Goal: Communication & Community: Answer question/provide support

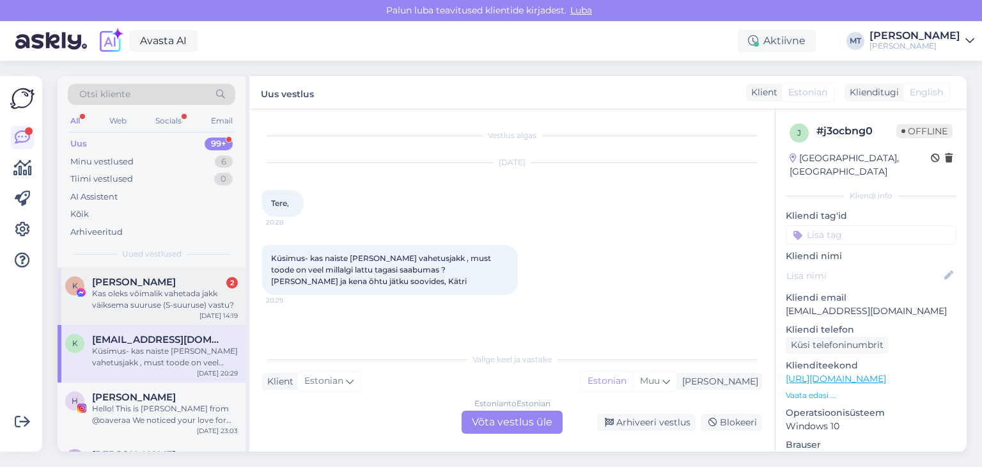
click at [183, 282] on div "[PERSON_NAME] 2" at bounding box center [165, 282] width 146 height 12
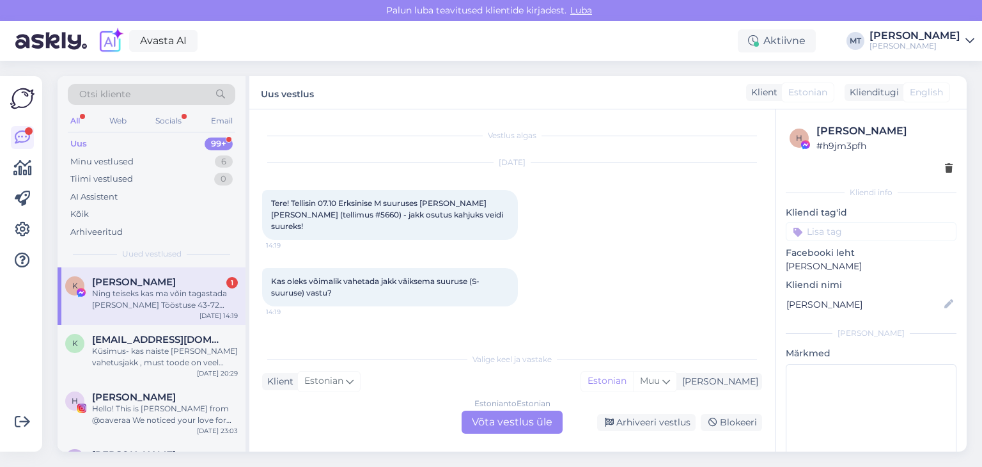
scroll to position [41, 0]
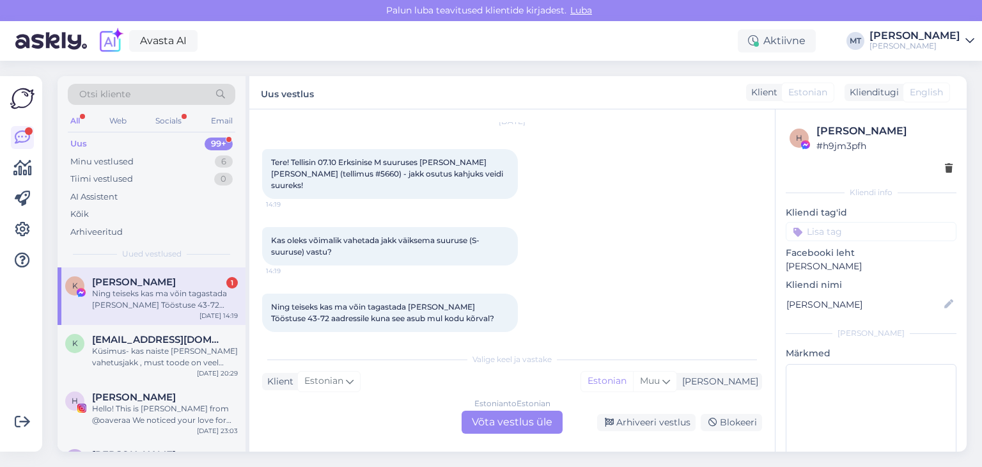
click at [186, 291] on div "Ning teiseks kas ma võin tagastada [PERSON_NAME] Tööstuse 43-72 aadressile kuna…" at bounding box center [165, 299] width 146 height 23
click at [168, 345] on div "Küsimus- kas naiste [PERSON_NAME] vahetusjakk , must toode on veel millalgi lat…" at bounding box center [165, 356] width 146 height 23
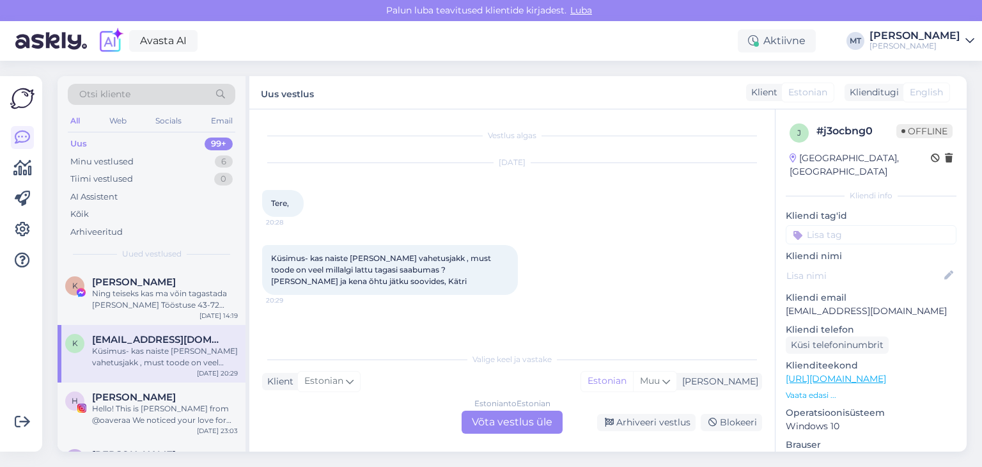
scroll to position [0, 0]
click at [145, 300] on div "Ning teiseks kas ma võin tagastada [PERSON_NAME] Tööstuse 43-72 aadressile kuna…" at bounding box center [165, 299] width 146 height 23
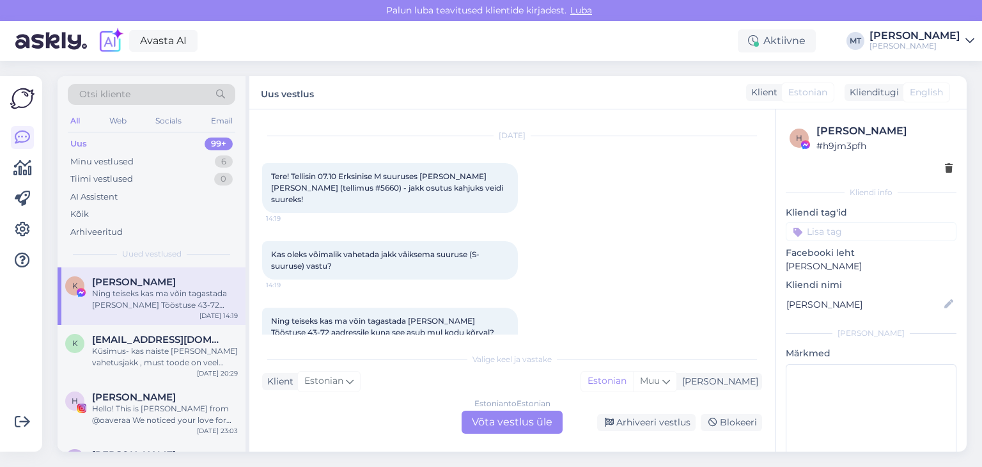
click at [522, 423] on div "Estonian to Estonian Võta vestlus üle" at bounding box center [512, 422] width 101 height 23
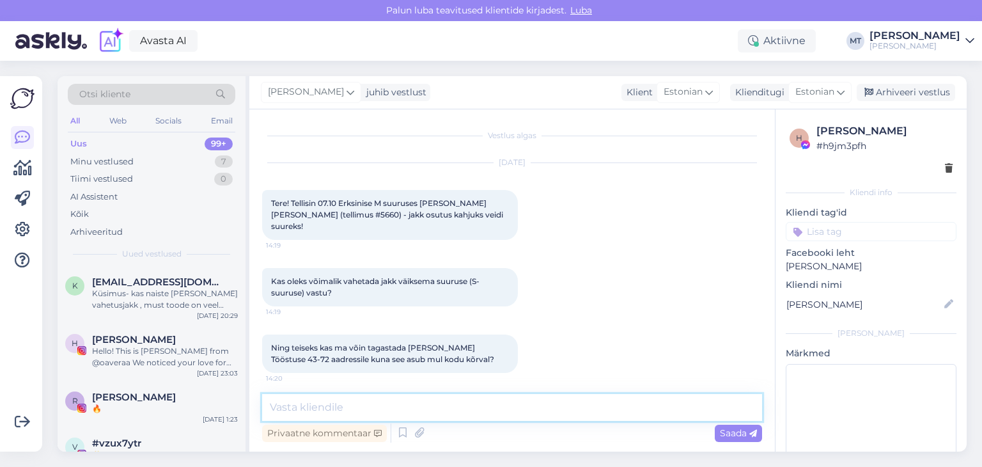
click at [490, 407] on textarea at bounding box center [512, 407] width 500 height 27
type textarea "t"
paste textarea "[PERSON_NAME]"
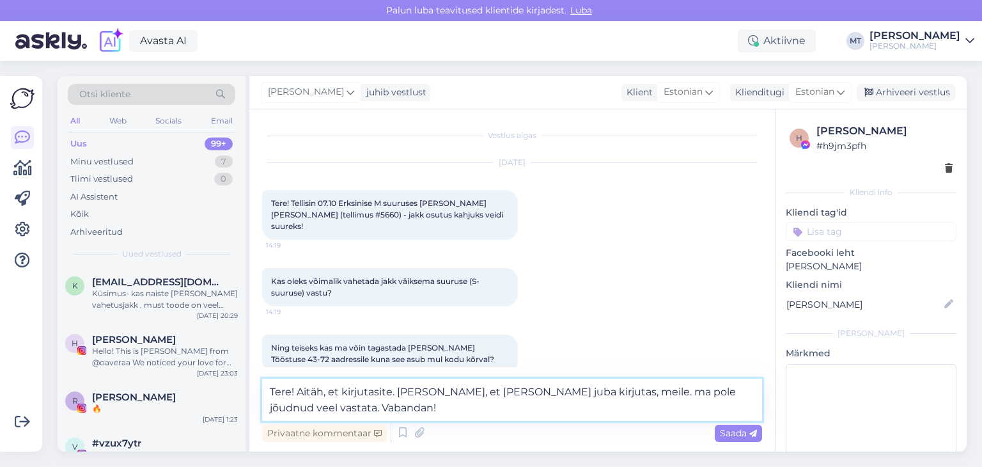
click at [395, 410] on textarea "Tere! Aitäh, et kirjutasite. [PERSON_NAME], et [PERSON_NAME] juba kirjutas, mei…" at bounding box center [512, 400] width 500 height 42
click at [492, 406] on textarea "Tere! Aitäh, et kirjutasite. [PERSON_NAME], et [PERSON_NAME] juba kirjutas, mei…" at bounding box center [512, 400] width 500 height 42
click at [597, 411] on textarea "Tere! Aitäh, et kirjutasite. [PERSON_NAME], et [PERSON_NAME] juba kirjutas, mei…" at bounding box center [512, 400] width 500 height 42
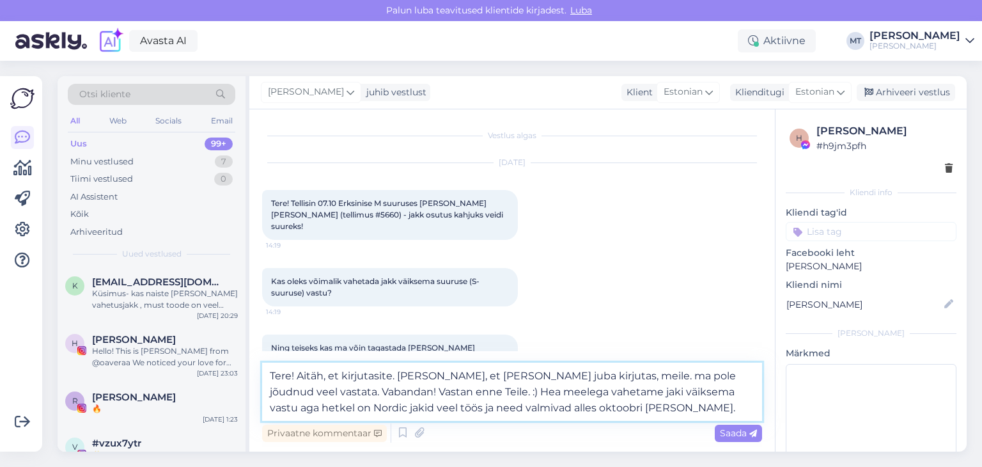
click at [629, 374] on textarea "Tere! Aitäh, et kirjutasite. [PERSON_NAME], et [PERSON_NAME] juba kirjutas, mei…" at bounding box center [512, 392] width 500 height 58
click at [597, 409] on textarea "Tere! Aitäh, et kirjutasite. [GEOGRAPHIC_DATA], et [PERSON_NAME] juba kirjutas,…" at bounding box center [512, 392] width 500 height 58
type textarea "Tere! Aitäh, et kirjutasite. [GEOGRAPHIC_DATA], et [PERSON_NAME] juba kirjutas,…"
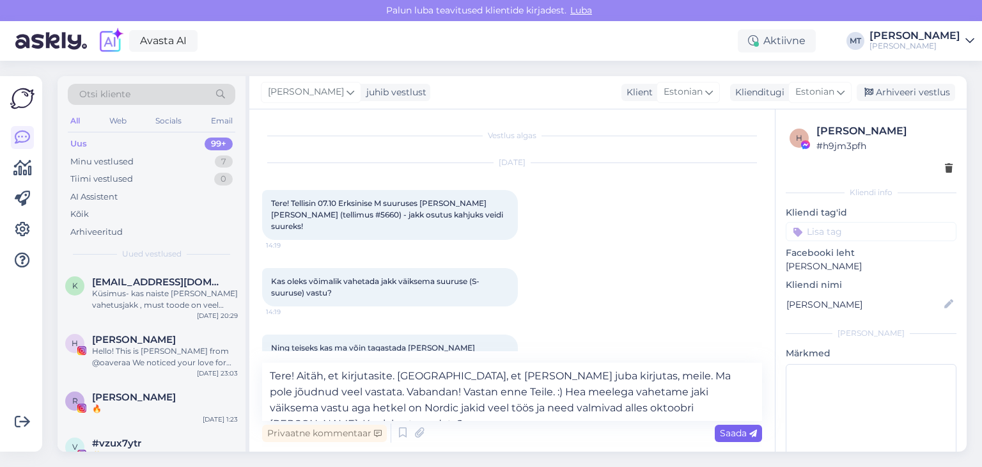
click at [741, 433] on span "Saada" at bounding box center [738, 433] width 37 height 12
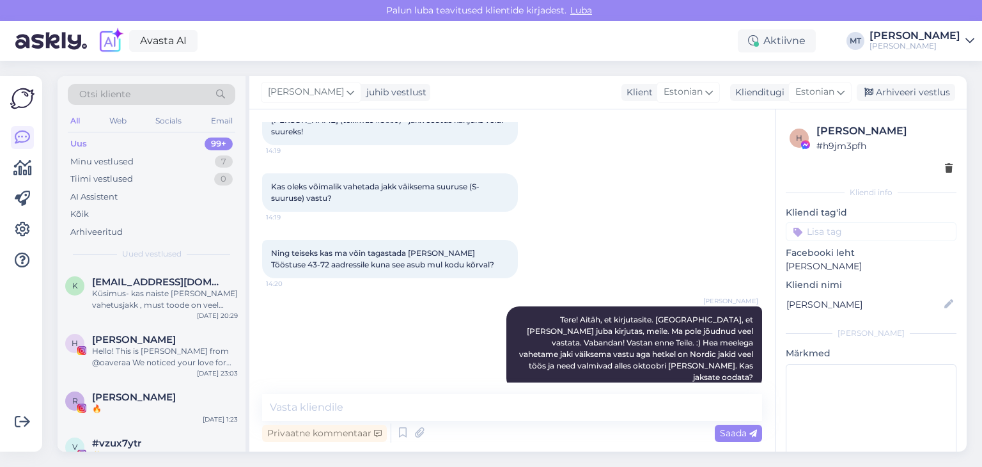
scroll to position [94, 0]
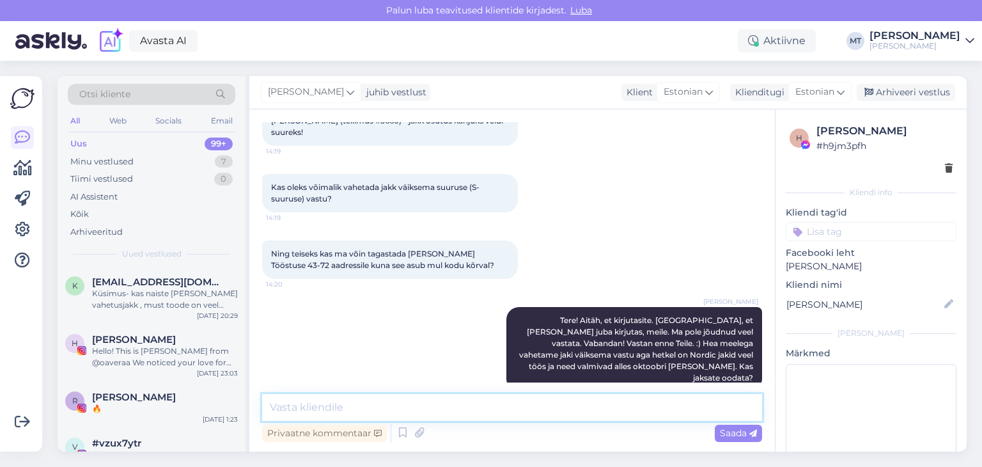
click at [355, 418] on textarea at bounding box center [512, 407] width 500 height 27
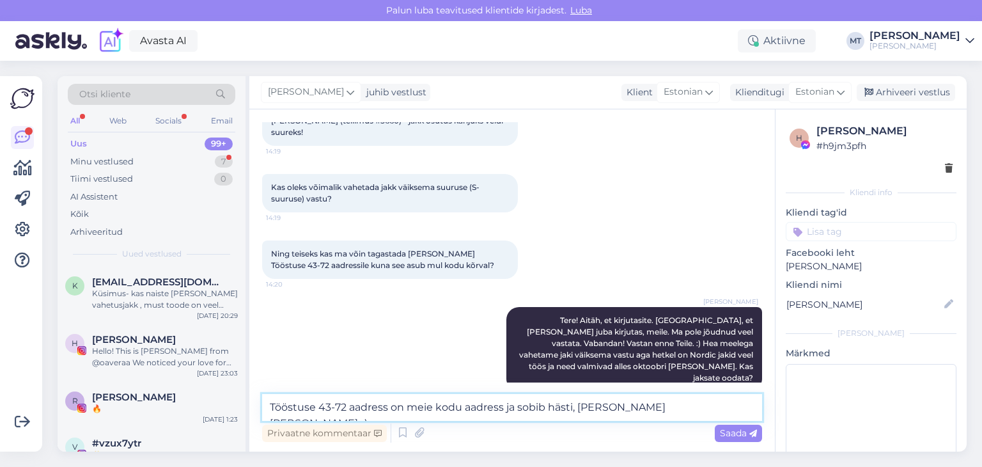
scroll to position [149, 0]
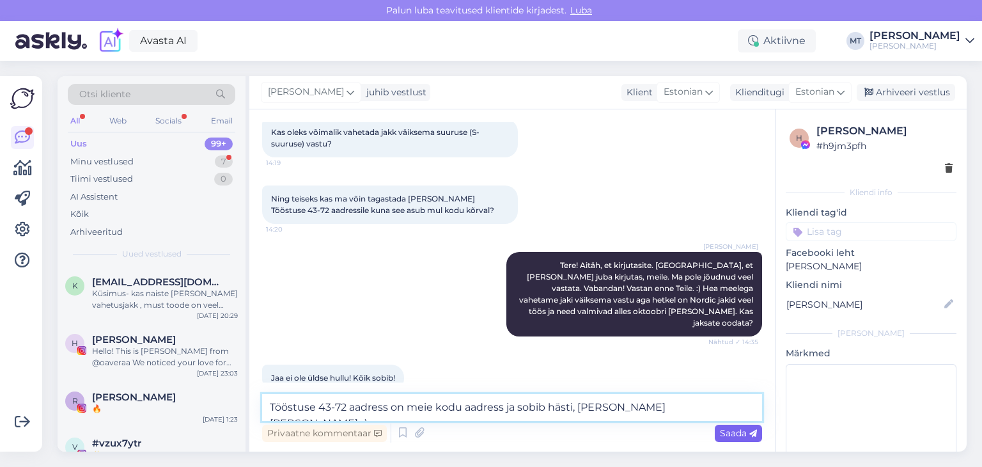
type textarea "Tööstuse 43-72 aadress on meie kodu aadress ja sobib hästi, [PERSON_NAME] [PERS…"
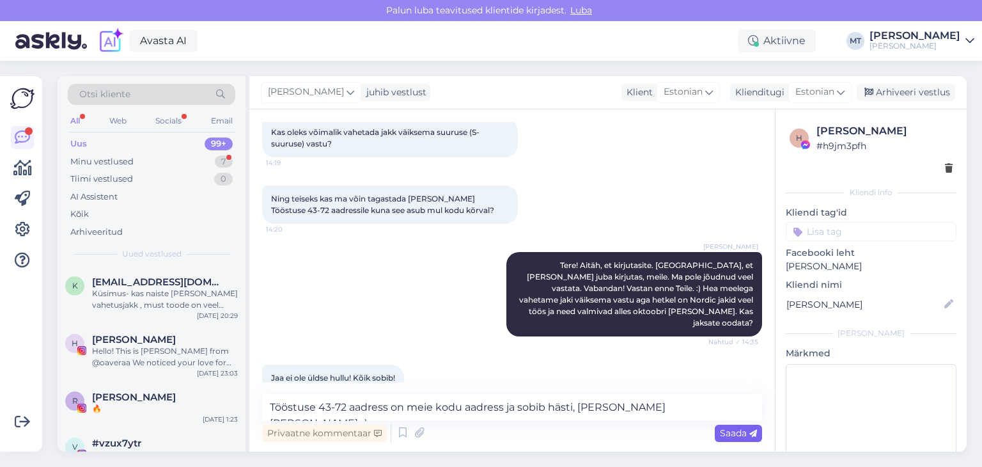
click at [737, 433] on span "Saada" at bounding box center [738, 433] width 37 height 12
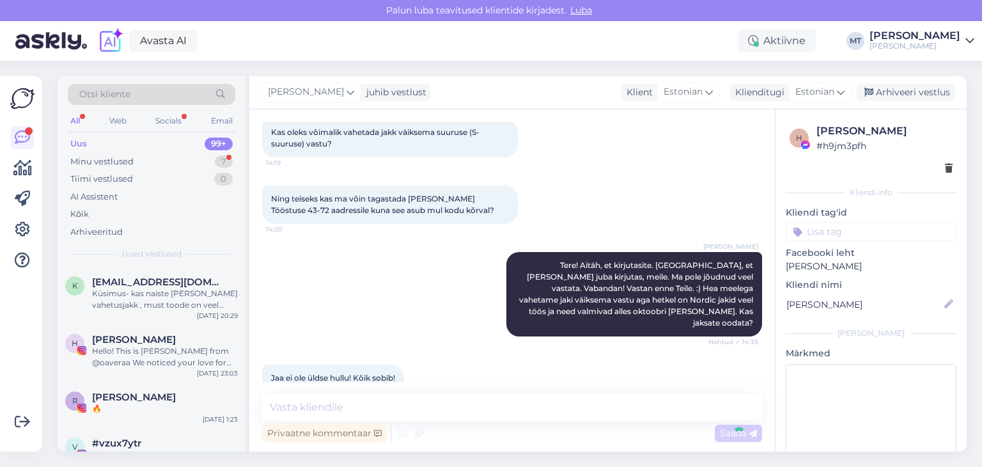
scroll to position [216, 0]
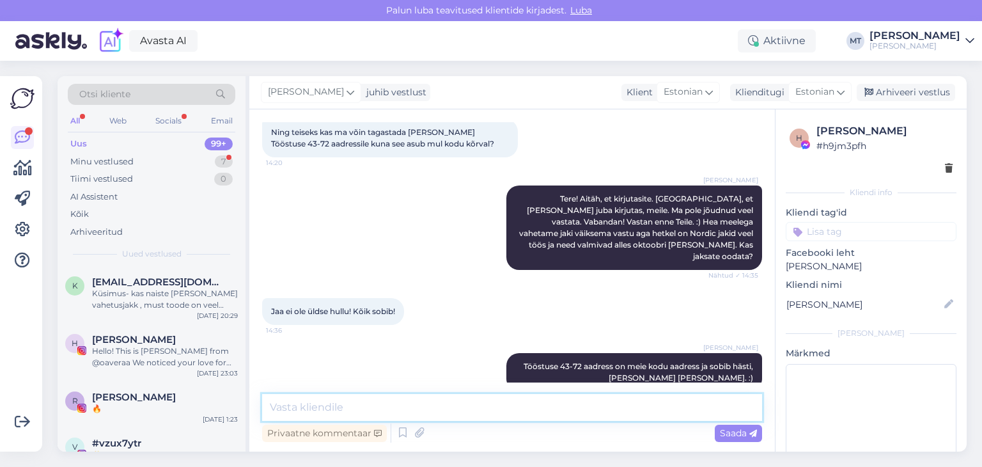
click at [305, 405] on textarea at bounding box center [512, 407] width 500 height 27
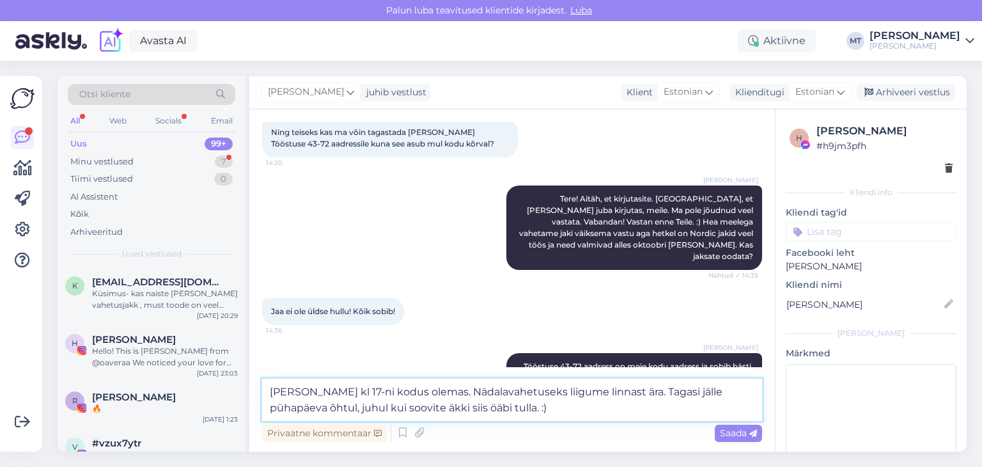
click at [496, 405] on textarea "[PERSON_NAME] kl 17-ni kodus olemas. Nädalavahetuseks liigume linnast ära. Taga…" at bounding box center [512, 400] width 500 height 42
type textarea "[PERSON_NAME] kl 17-ni kodus olemas. Nädalavahetuseks liigume linnast ära. Taga…"
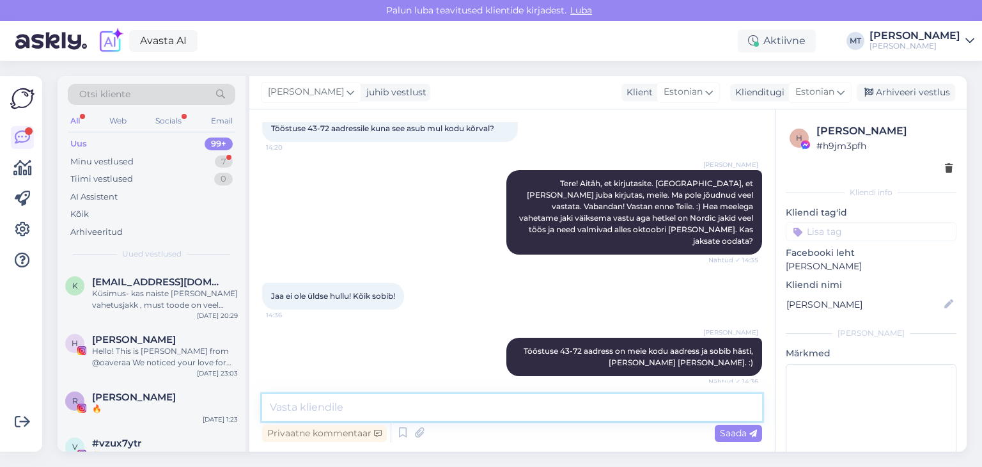
scroll to position [294, 0]
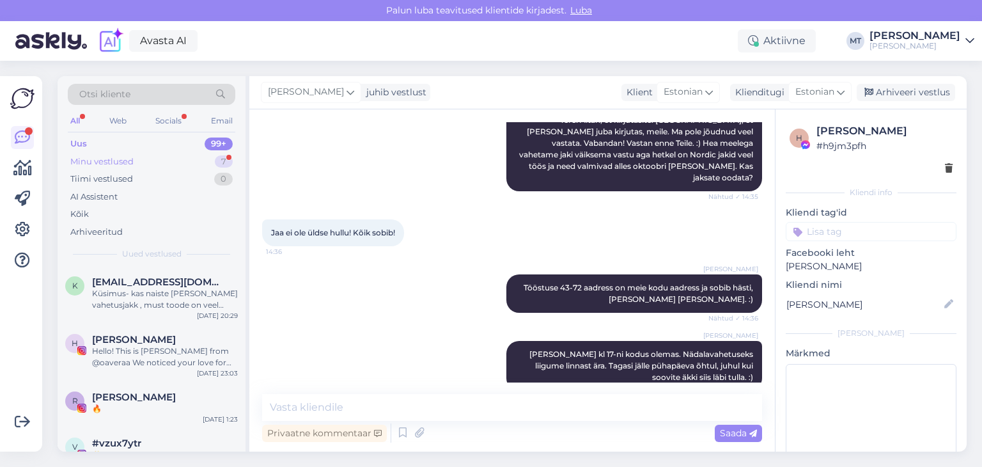
click at [104, 162] on div "Minu vestlused" at bounding box center [101, 161] width 63 height 13
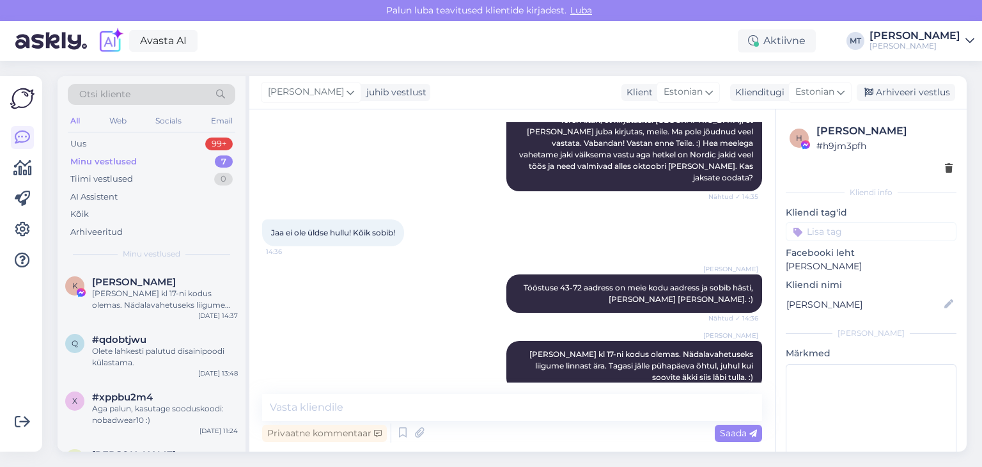
click at [105, 159] on div "Minu vestlused" at bounding box center [103, 161] width 67 height 13
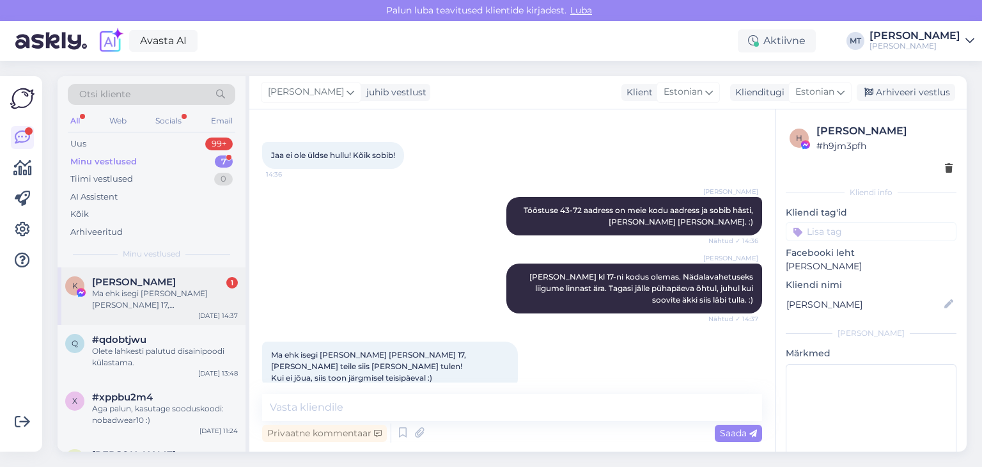
click at [133, 293] on div "Ma ehk isegi [PERSON_NAME] [PERSON_NAME] 17, [PERSON_NAME] teile siis [PERSON_N…" at bounding box center [165, 299] width 146 height 23
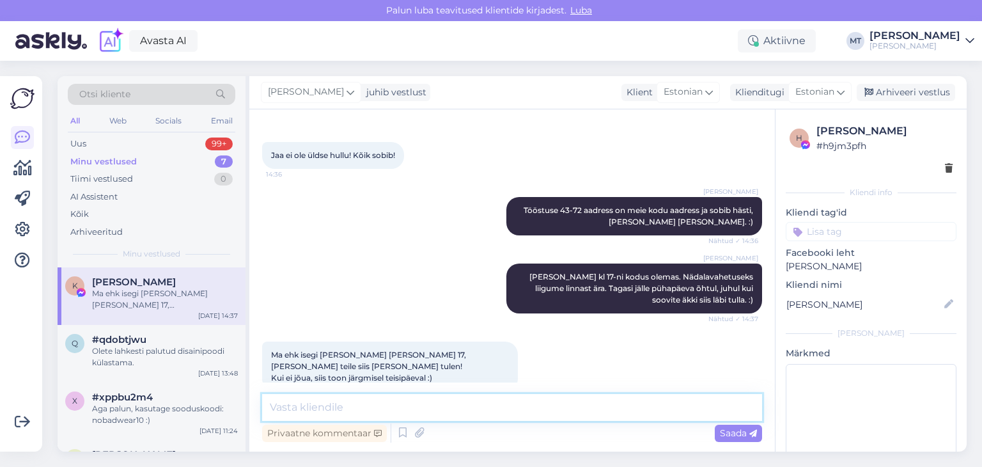
click at [329, 404] on textarea at bounding box center [512, 407] width 500 height 27
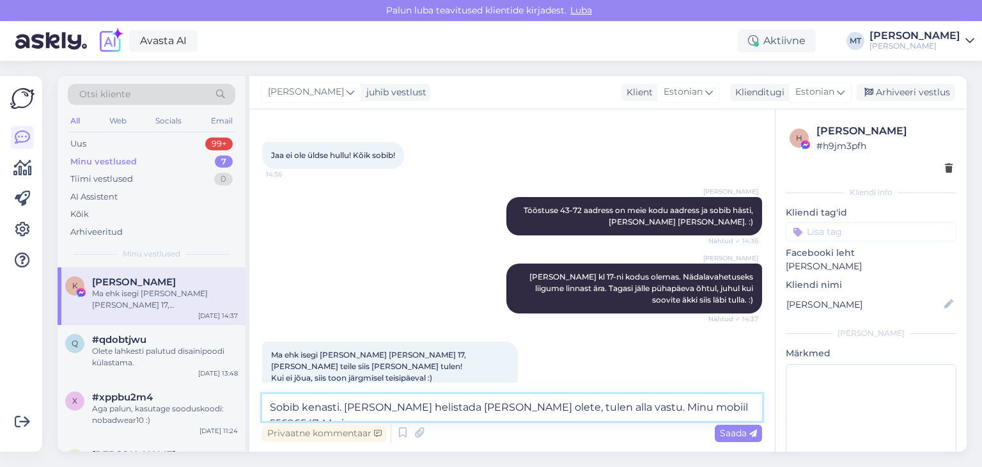
click at [340, 410] on textarea "Sobib kenasti. [PERSON_NAME] helistada [PERSON_NAME] olete, tulen alla vastu. M…" at bounding box center [512, 407] width 500 height 27
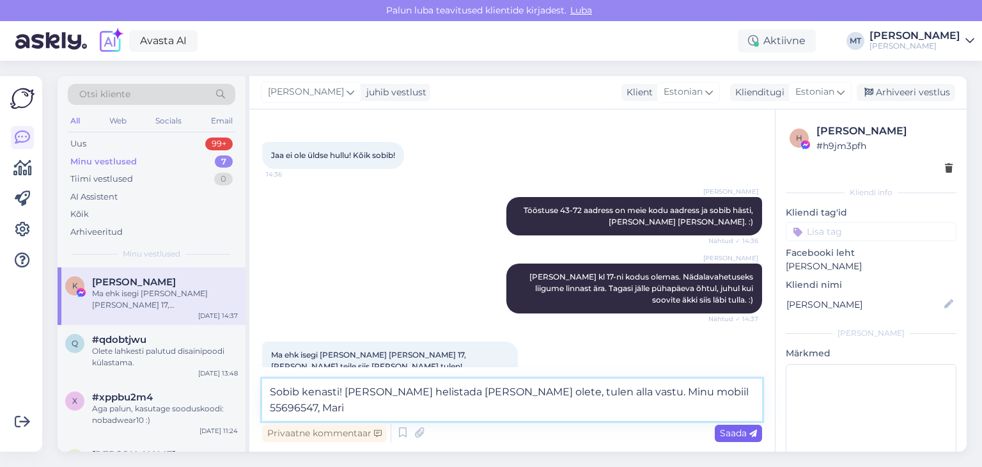
type textarea "Sobib kenasti! [PERSON_NAME] helistada [PERSON_NAME] olete, tulen alla vastu. M…"
click at [728, 432] on span "Saada" at bounding box center [738, 433] width 37 height 12
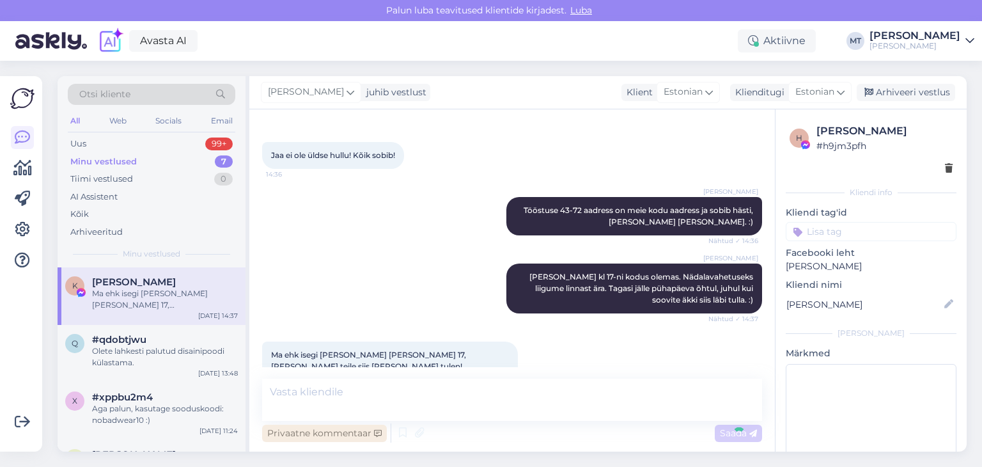
scroll to position [438, 0]
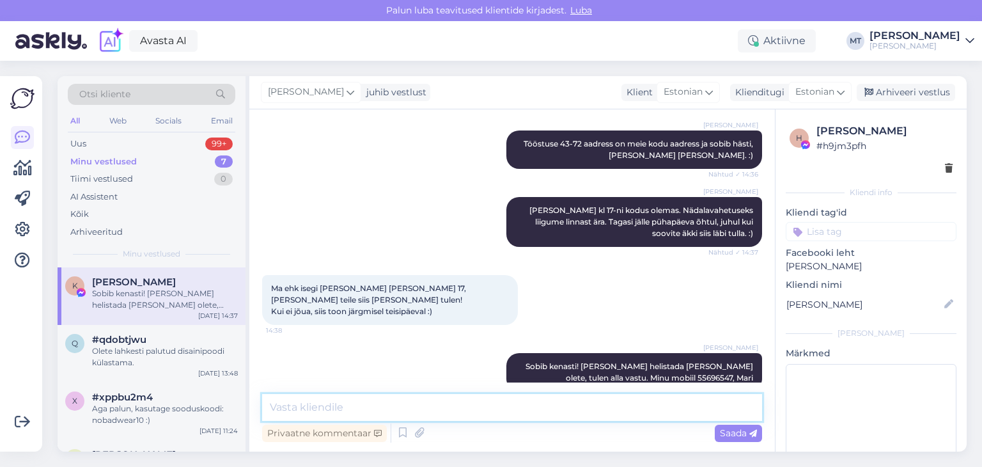
click at [299, 412] on textarea at bounding box center [512, 407] width 500 height 27
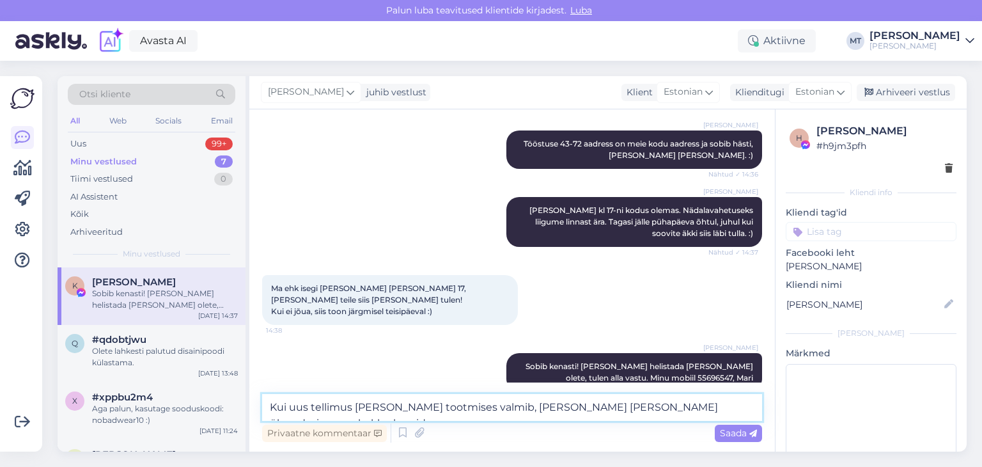
click at [463, 405] on textarea "Kui uus tellimus [PERSON_NAME] tootmises valmib, [PERSON_NAME] [PERSON_NAME] ül…" at bounding box center [512, 407] width 500 height 27
click at [581, 409] on textarea "Kui uus tellimus Türi tootmises valmis, [PERSON_NAME] [PERSON_NAME] üleandmise …" at bounding box center [512, 407] width 500 height 27
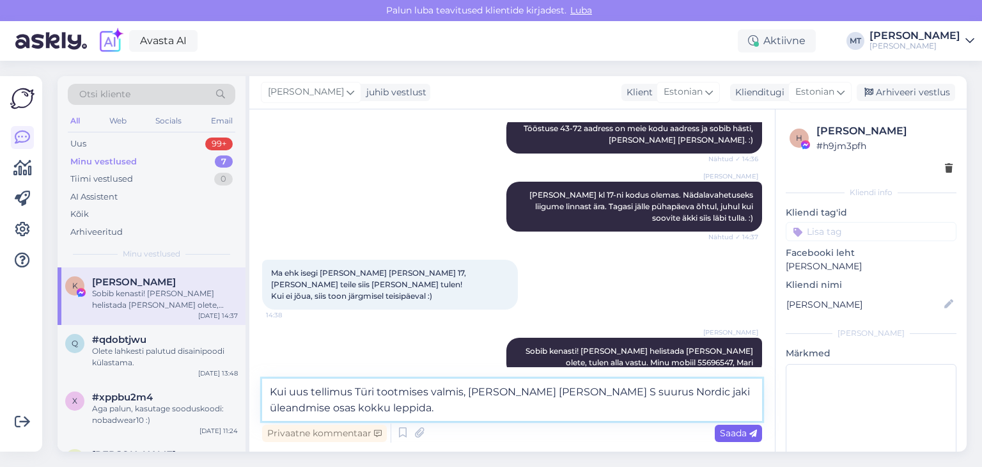
type textarea "Kui uus tellimus Türi tootmises valmis, [PERSON_NAME] [PERSON_NAME] S suurus No…"
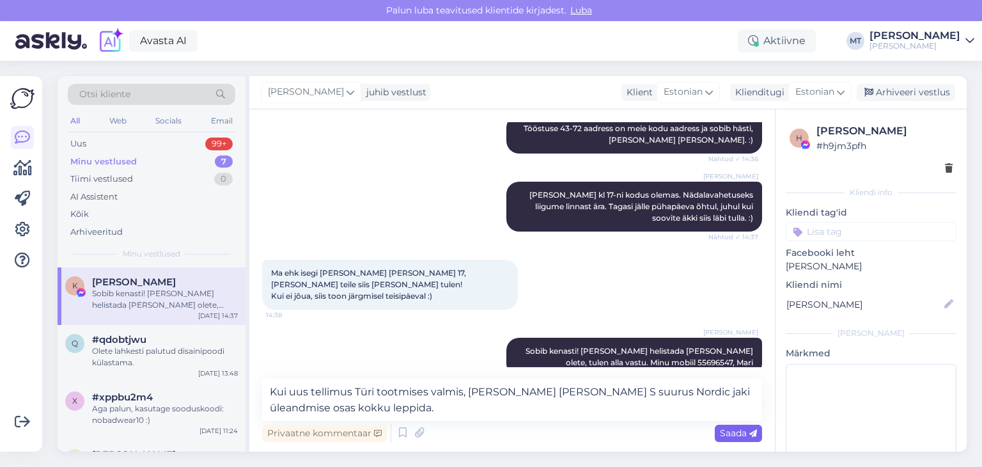
click at [732, 434] on span "Saada" at bounding box center [738, 433] width 37 height 12
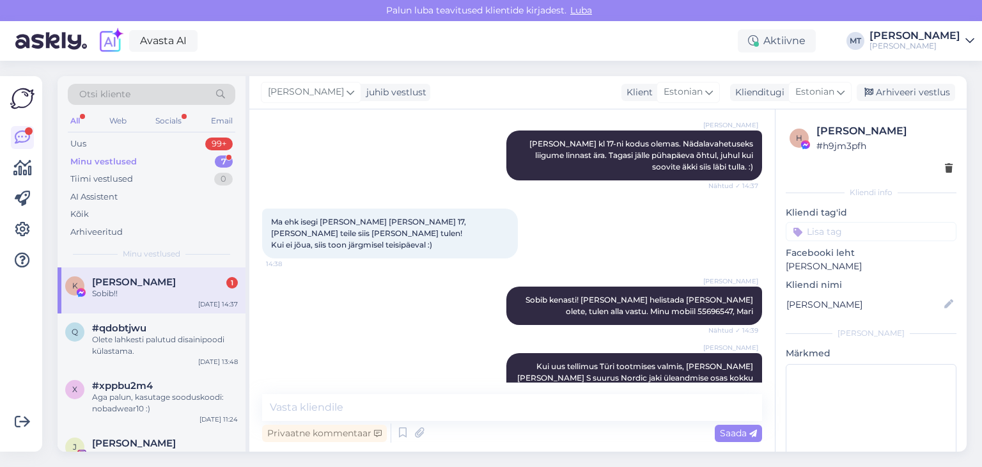
scroll to position [560, 0]
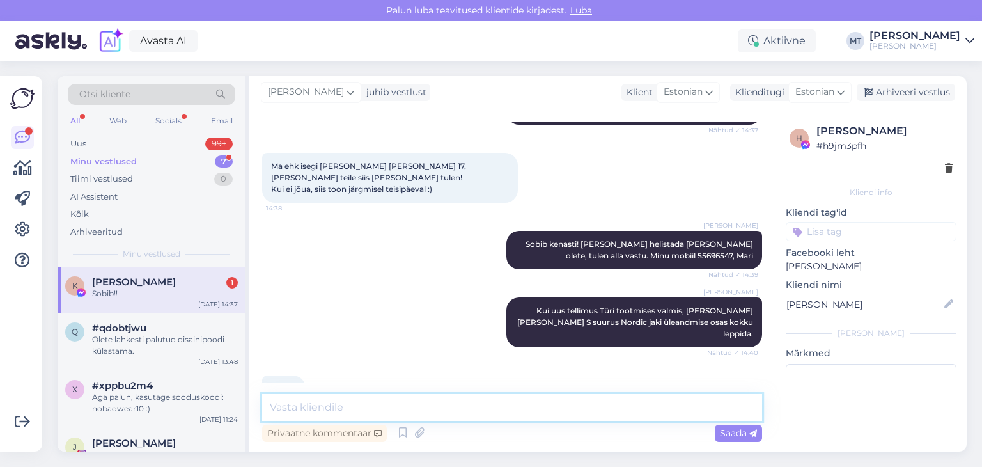
click at [312, 404] on textarea at bounding box center [512, 407] width 500 height 27
type textarea "Aitäh Teile!"
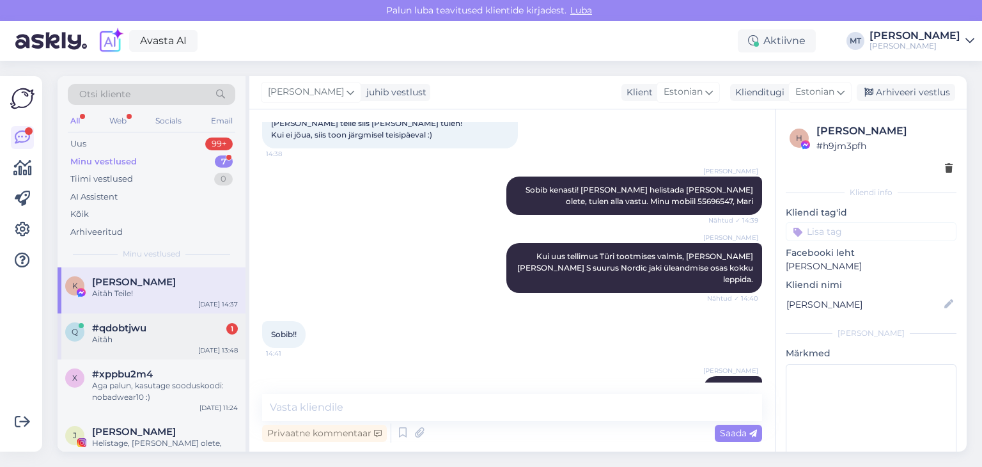
click at [120, 336] on div "Aitäh" at bounding box center [165, 340] width 146 height 12
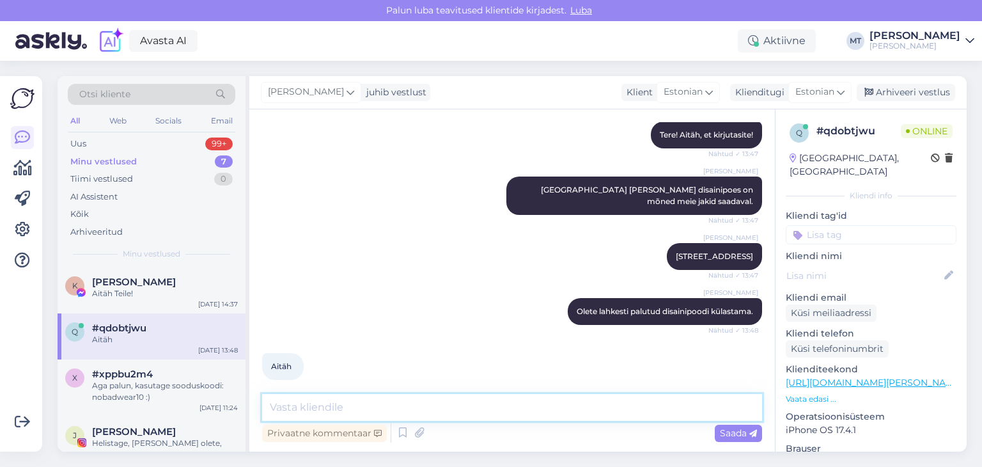
click at [297, 407] on textarea at bounding box center [512, 407] width 500 height 27
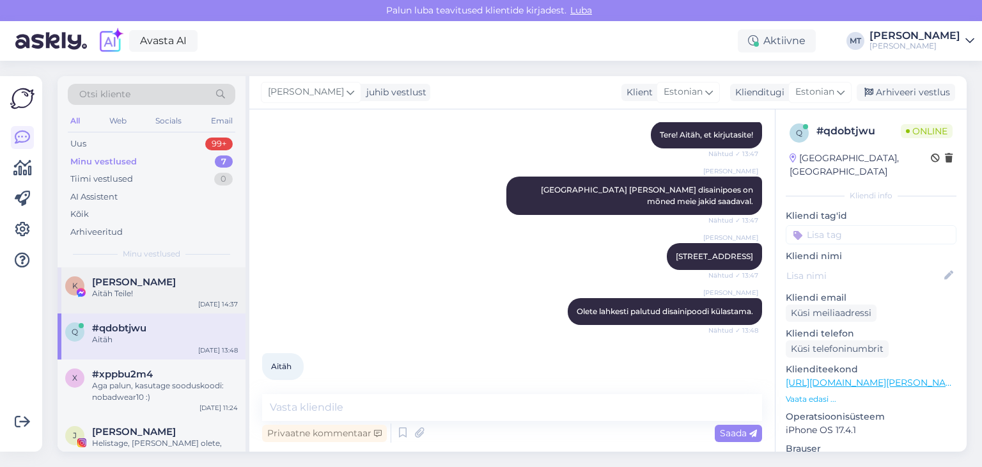
click at [108, 288] on div "Aitäh Teile!" at bounding box center [165, 294] width 146 height 12
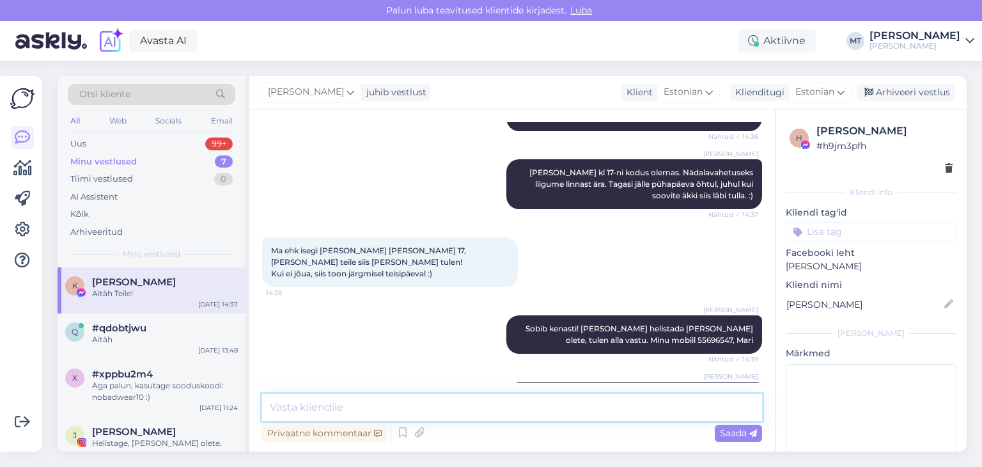
click at [322, 412] on textarea at bounding box center [512, 407] width 500 height 27
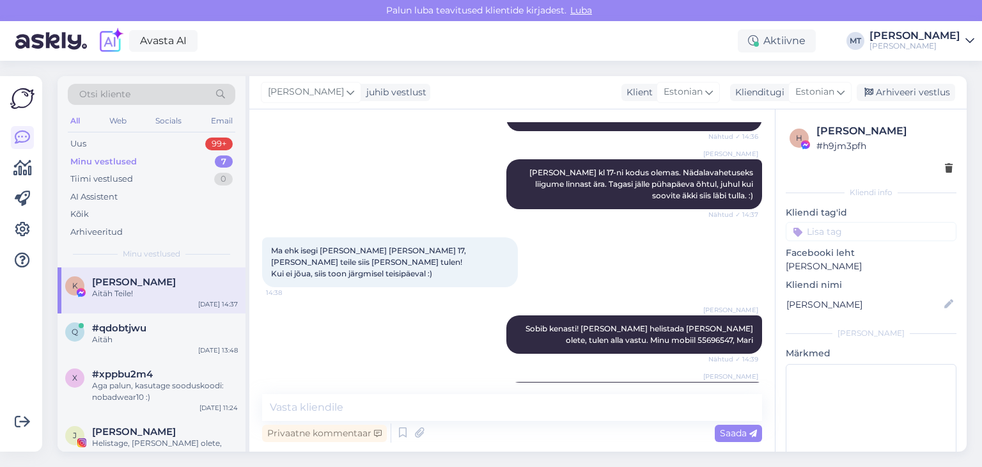
click at [95, 278] on span "[PERSON_NAME]" at bounding box center [134, 282] width 84 height 12
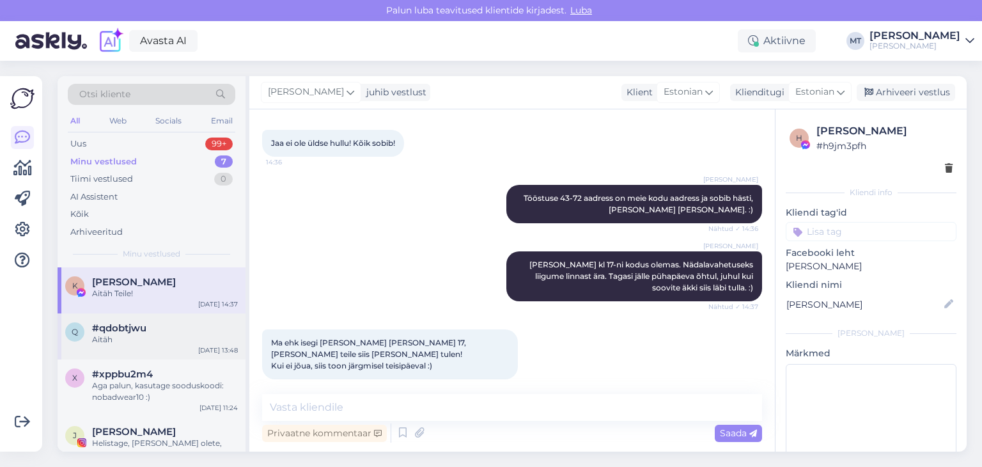
click at [122, 337] on div "Aitäh" at bounding box center [165, 340] width 146 height 12
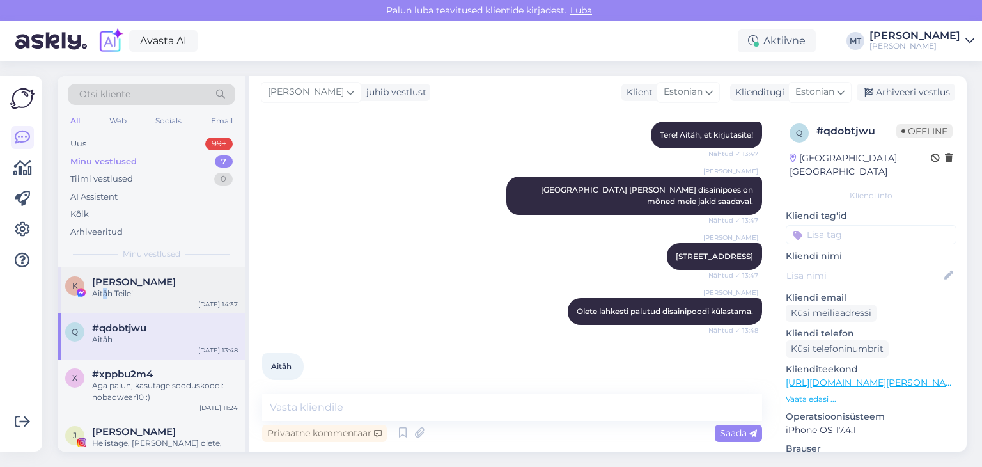
drag, startPoint x: 104, startPoint y: 287, endPoint x: 114, endPoint y: 271, distance: 19.2
click at [105, 288] on div "Aitäh Teile!" at bounding box center [165, 294] width 146 height 12
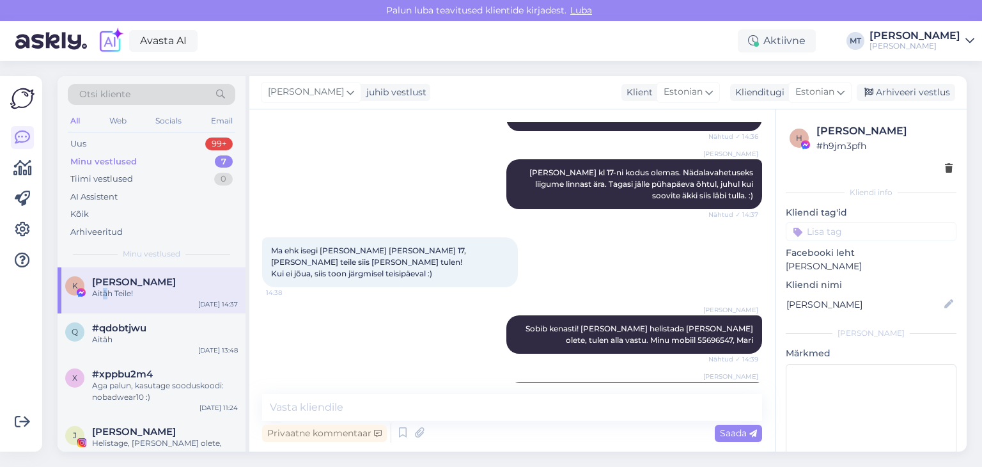
click at [109, 161] on div "Minu vestlused" at bounding box center [103, 161] width 67 height 13
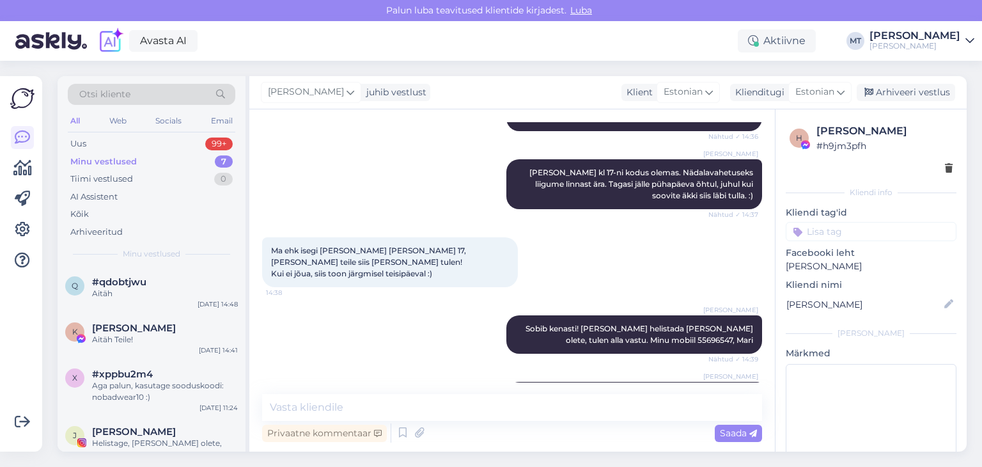
click at [102, 157] on div "Minu vestlused" at bounding box center [103, 161] width 67 height 13
click at [115, 336] on div "Aitäh Teile!" at bounding box center [165, 340] width 146 height 12
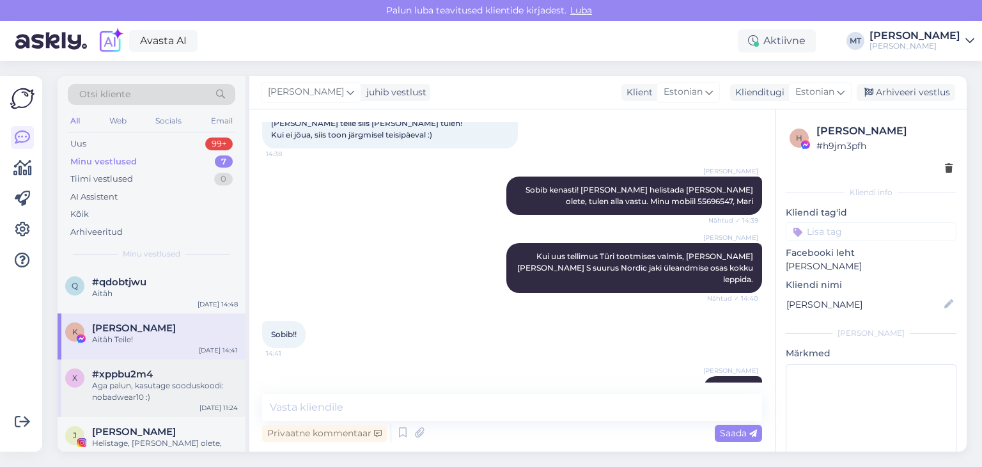
click at [133, 384] on div "Aga palun, kasutage sooduskoodi: nobadwear10 :)" at bounding box center [165, 391] width 146 height 23
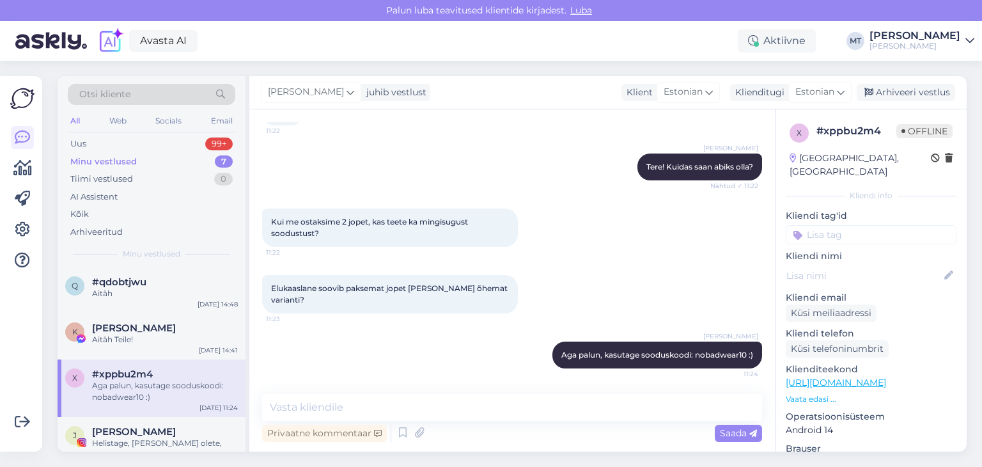
scroll to position [91, 0]
click at [544, 354] on icon at bounding box center [545, 355] width 3 height 8
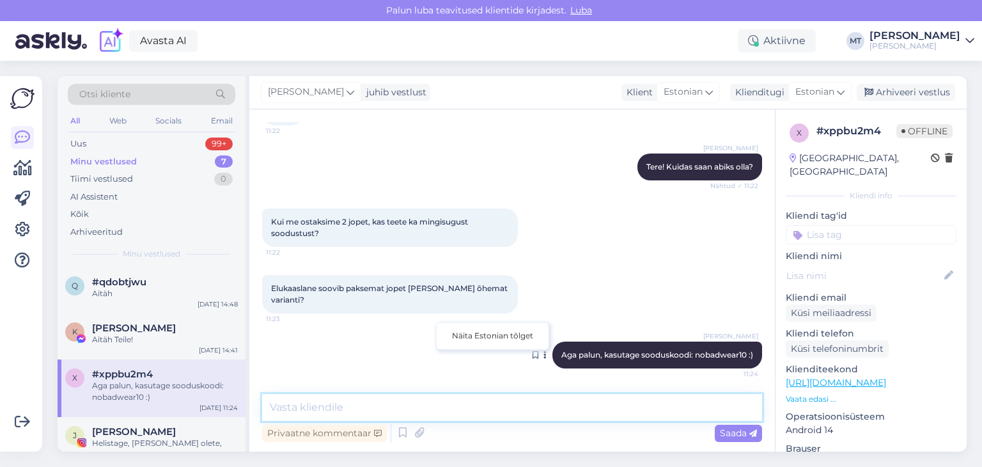
click at [512, 407] on textarea at bounding box center [512, 407] width 500 height 27
